Goal: Task Accomplishment & Management: Manage account settings

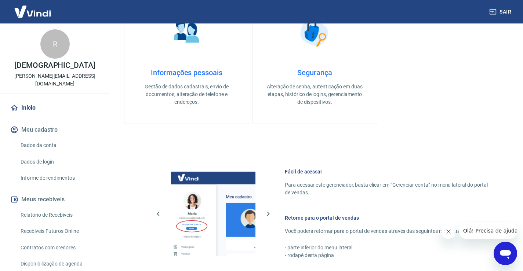
scroll to position [316, 0]
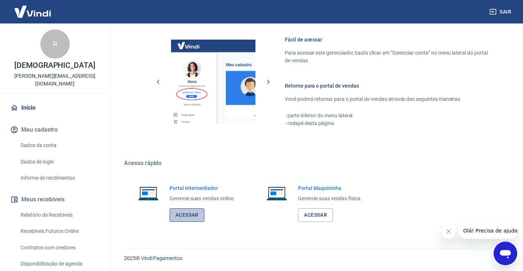
click at [181, 214] on link "Acessar" at bounding box center [187, 216] width 35 height 14
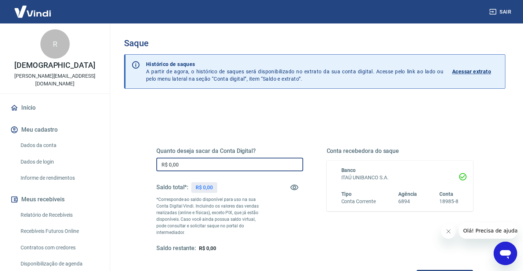
click at [195, 161] on input "R$ 0,00" at bounding box center [229, 165] width 147 height 14
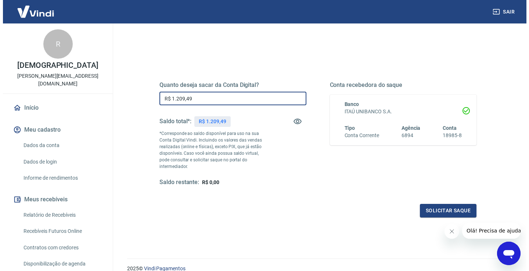
scroll to position [92, 0]
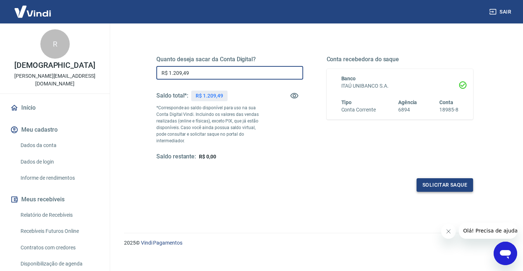
type input "R$ 1.209,49"
click at [446, 183] on button "Solicitar saque" at bounding box center [445, 186] width 57 height 14
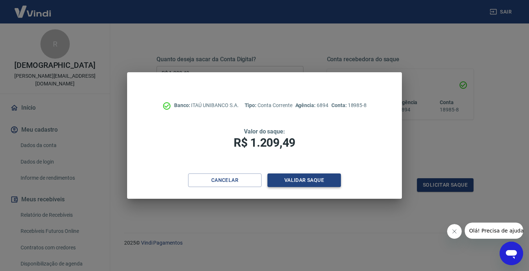
click at [314, 176] on button "Validar saque" at bounding box center [303, 181] width 73 height 14
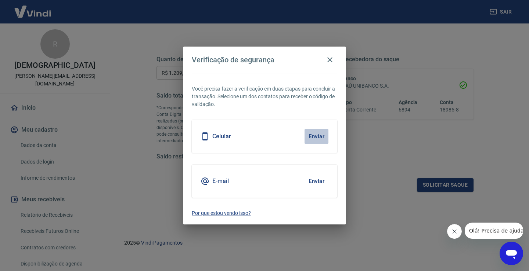
click at [310, 140] on button "Enviar" at bounding box center [317, 136] width 24 height 15
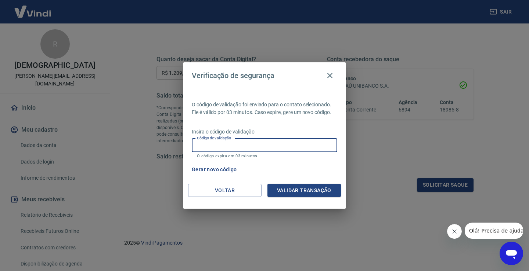
click at [253, 141] on input "Código de validação" at bounding box center [264, 146] width 145 height 14
type input "764012"
click at [303, 186] on button "Validar transação" at bounding box center [303, 191] width 73 height 14
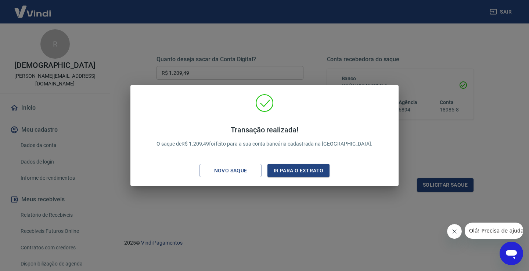
click at [380, 68] on div "Transação realizada! O saque de R$ 1.209,49 foi feito para a sua conta bancária…" at bounding box center [264, 135] width 529 height 271
